Goal: Information Seeking & Learning: Learn about a topic

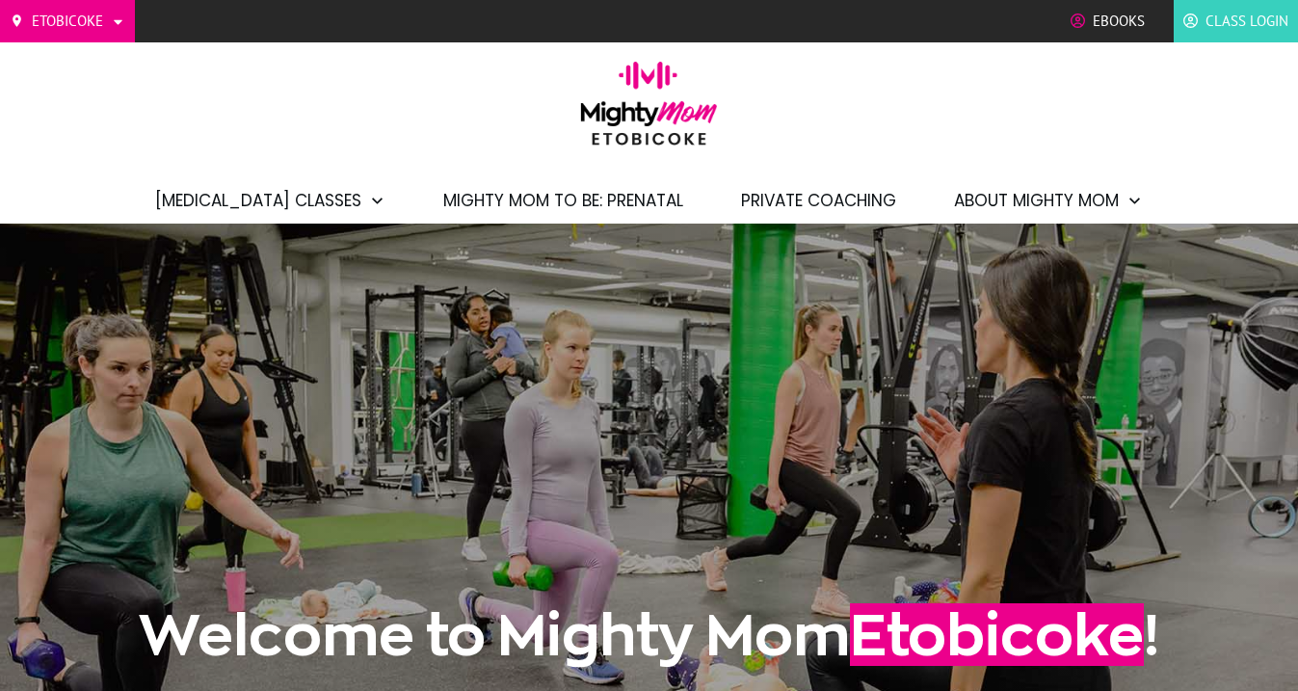
click at [704, 119] on img at bounding box center [648, 110] width 155 height 96
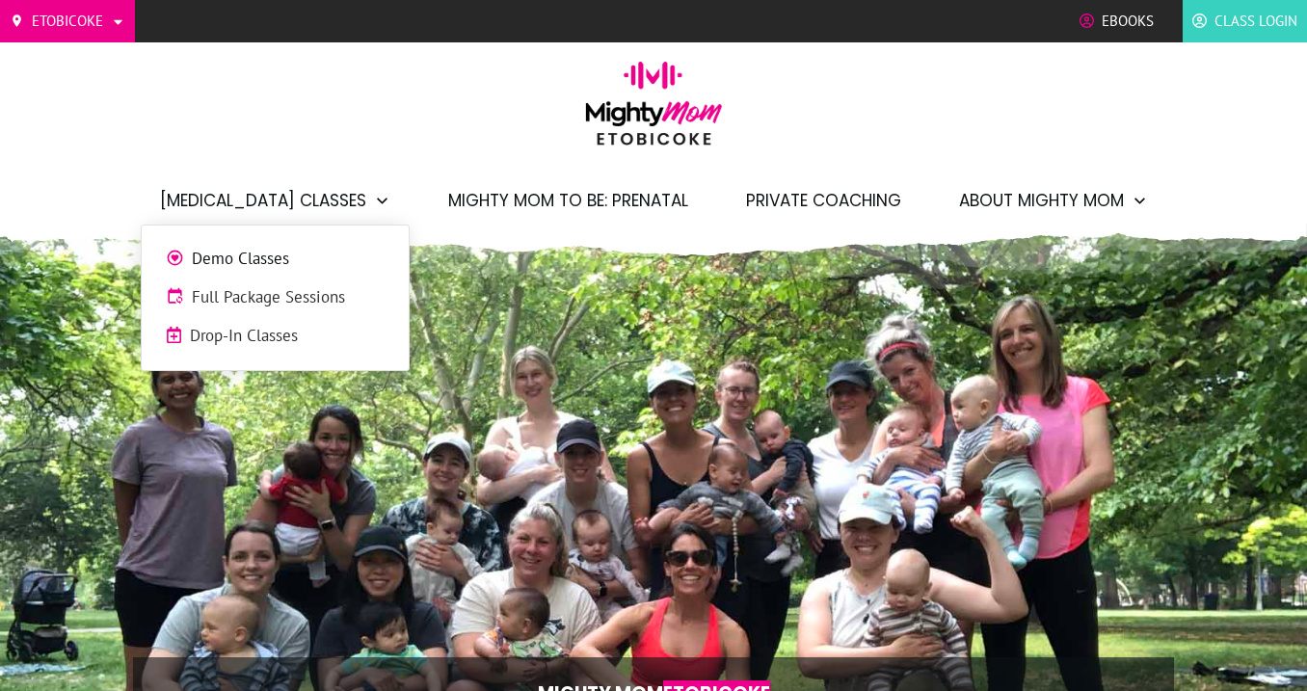
click at [374, 204] on icon at bounding box center [382, 201] width 16 height 16
click at [342, 291] on span "Full Package Sessions" at bounding box center [288, 297] width 193 height 25
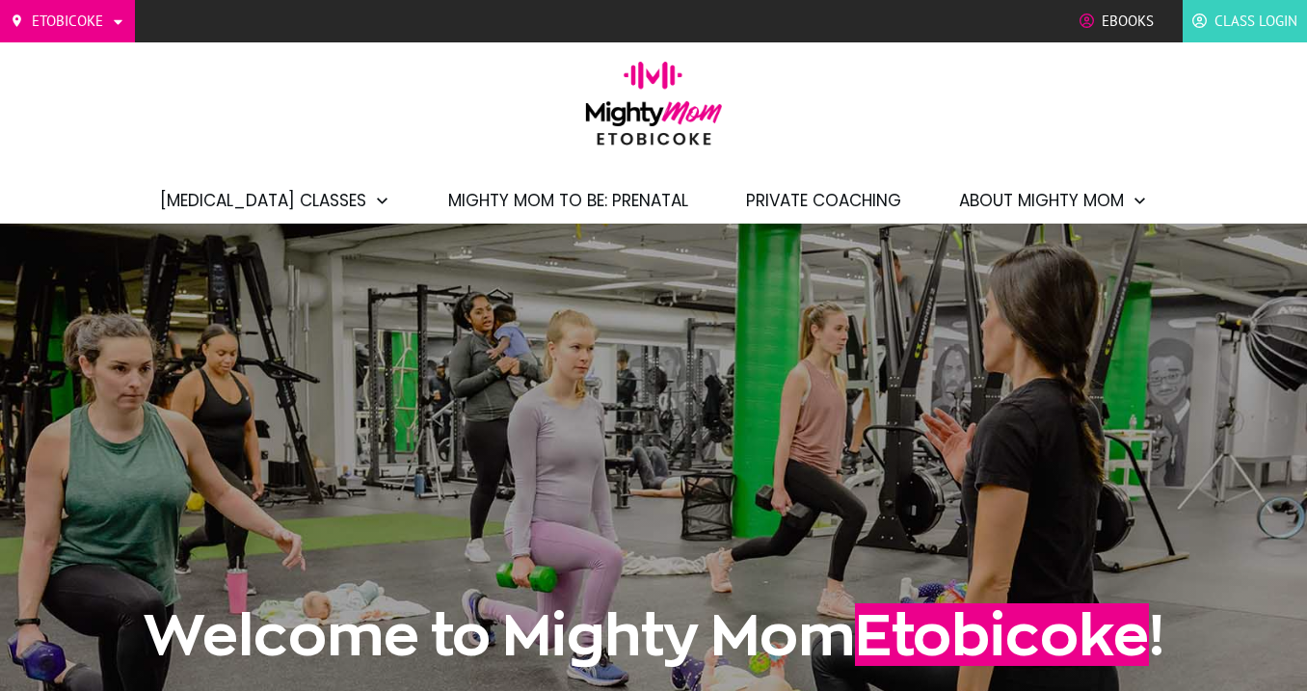
click at [787, 195] on span "Private Coaching" at bounding box center [823, 200] width 155 height 33
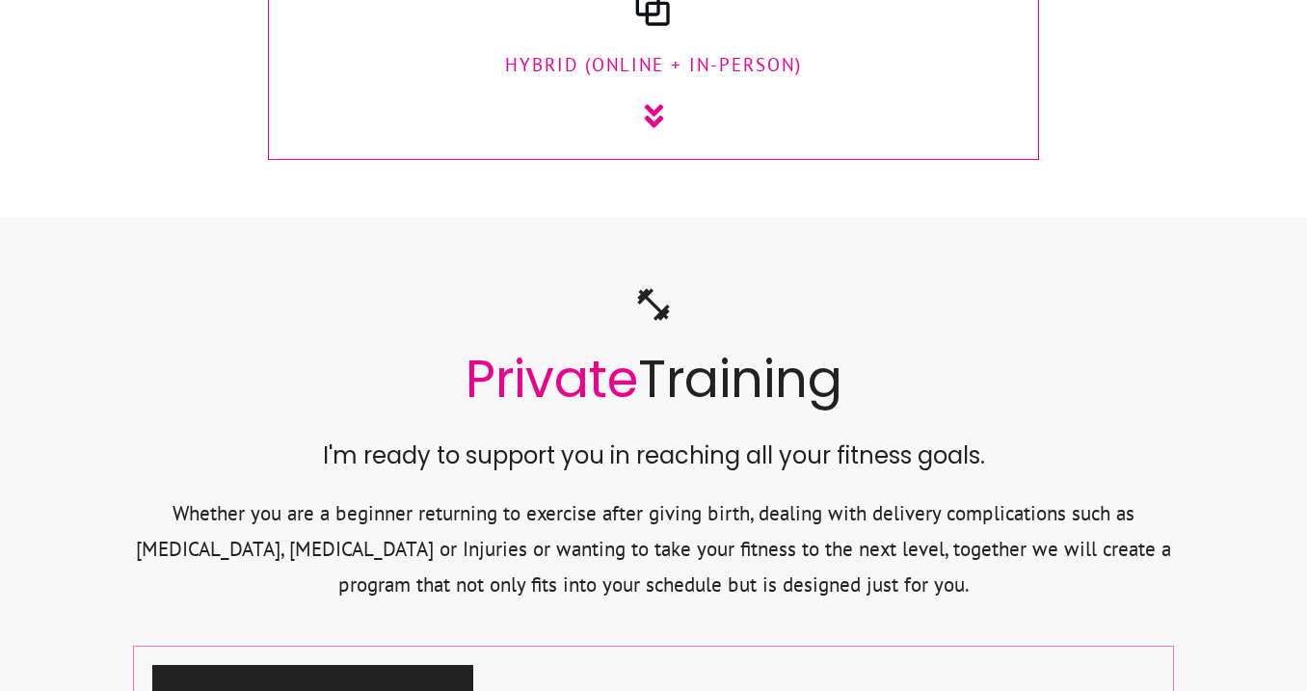
scroll to position [2648, 0]
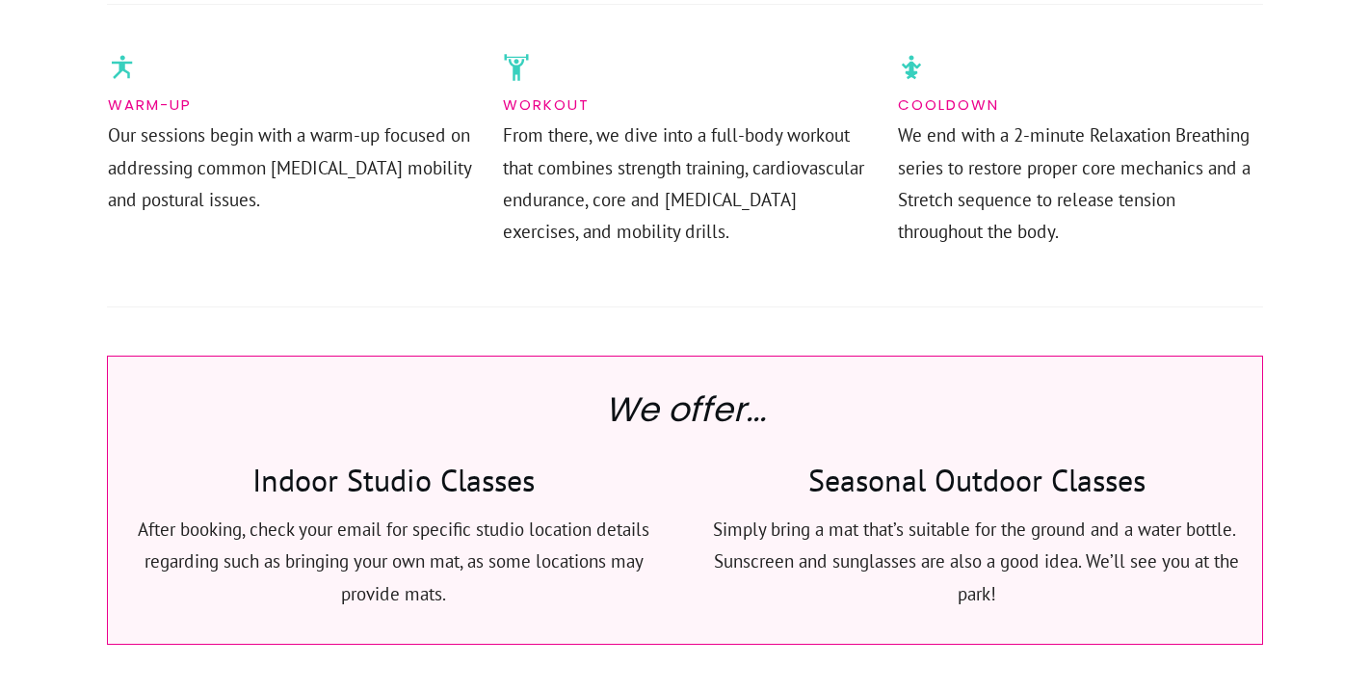
scroll to position [1161, 0]
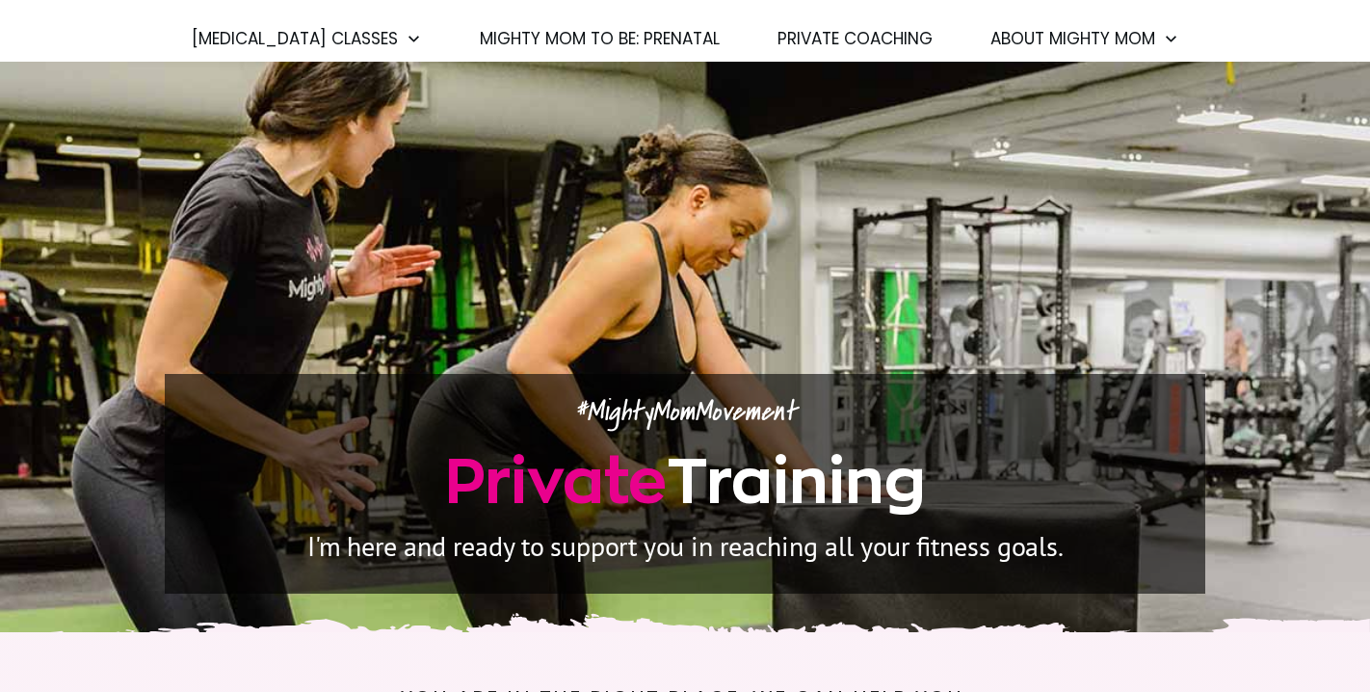
scroll to position [13, 0]
